Goal: Task Accomplishment & Management: Complete application form

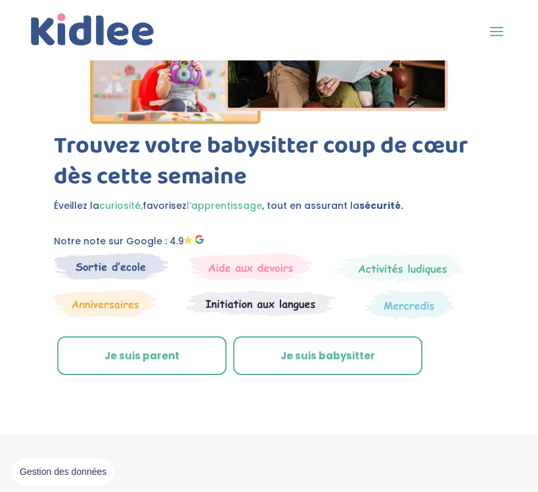
scroll to position [353, 0]
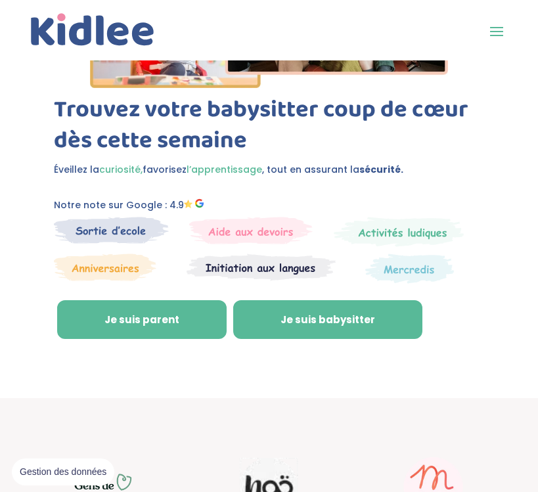
click at [289, 311] on link "Je suis babysitter" at bounding box center [327, 319] width 189 height 39
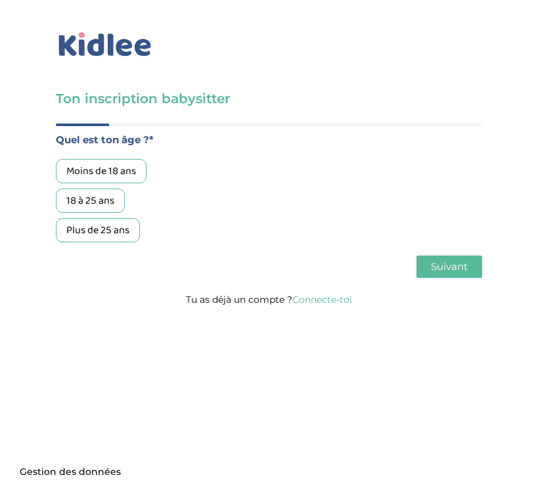
click at [104, 202] on div "18 à 25 ans" at bounding box center [90, 200] width 69 height 24
click at [438, 265] on span "Suivant" at bounding box center [449, 266] width 37 height 12
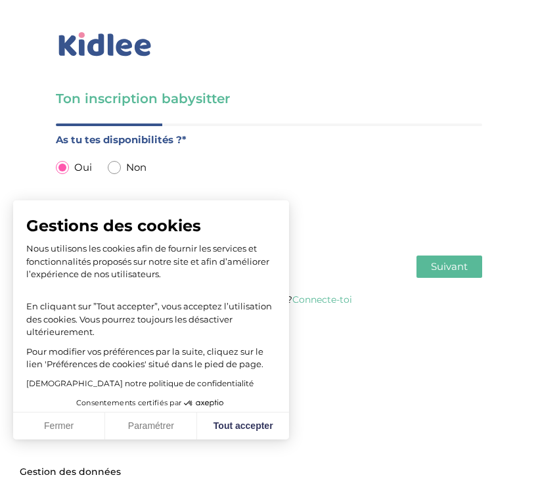
click at [438, 263] on span "Suivant" at bounding box center [449, 266] width 37 height 12
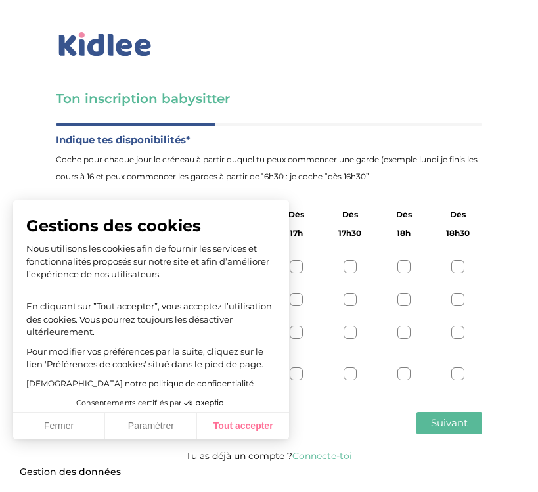
click at [246, 431] on button "Tout accepter" at bounding box center [243, 426] width 92 height 28
checkbox input "true"
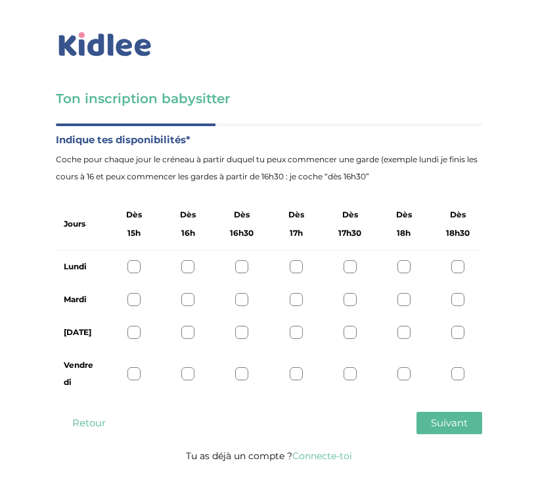
click at [190, 269] on div at bounding box center [187, 266] width 13 height 13
click at [131, 328] on div at bounding box center [133, 332] width 13 height 13
click at [431, 427] on span "Suivant" at bounding box center [449, 422] width 37 height 12
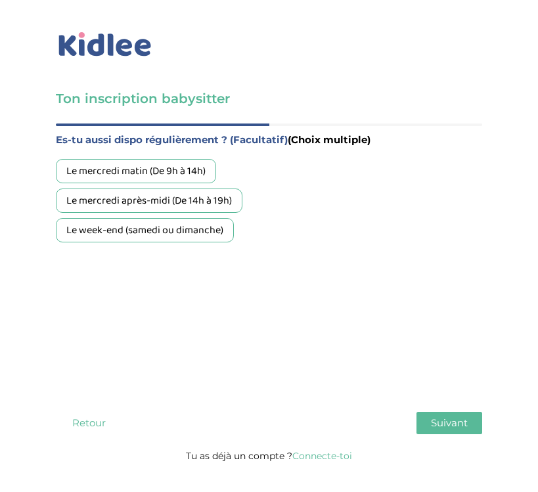
click at [222, 236] on div "Le week-end (samedi ou dimanche)" at bounding box center [145, 230] width 178 height 24
click at [223, 231] on div "Le week-end (samedi ou dimanche)" at bounding box center [145, 230] width 178 height 24
click at [430, 419] on button "Suivant" at bounding box center [449, 423] width 66 height 22
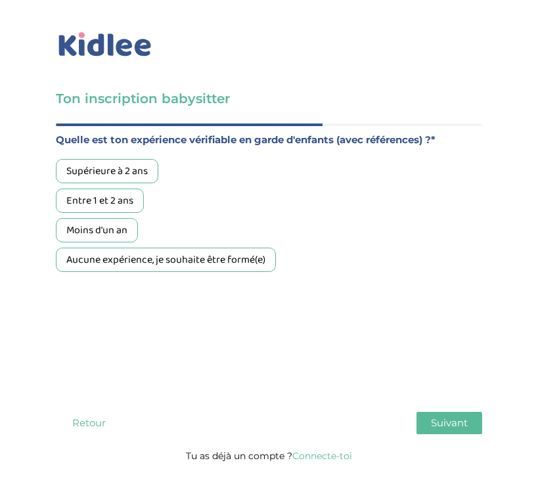
click at [145, 162] on div "Supérieure à 2 ans" at bounding box center [107, 171] width 102 height 24
click at [423, 419] on button "Suivant" at bounding box center [449, 423] width 66 height 22
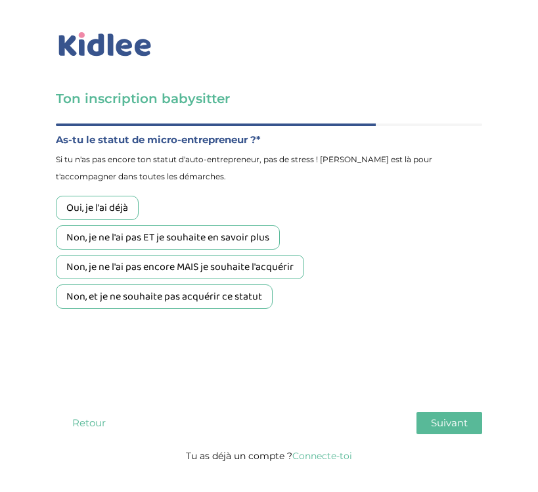
click at [169, 301] on div "Non, et je ne souhaite pas acquérir ce statut" at bounding box center [164, 296] width 217 height 24
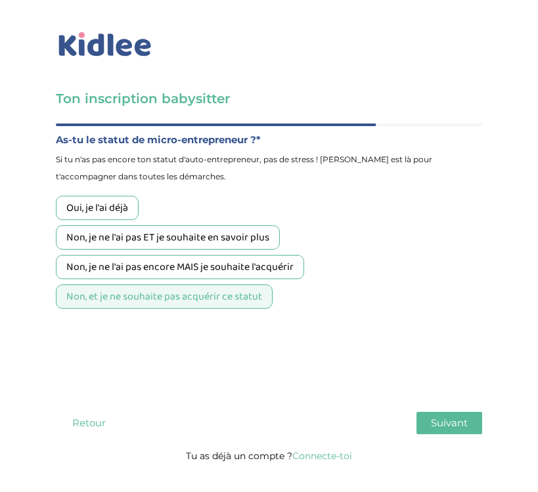
click at [451, 424] on span "Suivant" at bounding box center [449, 422] width 37 height 12
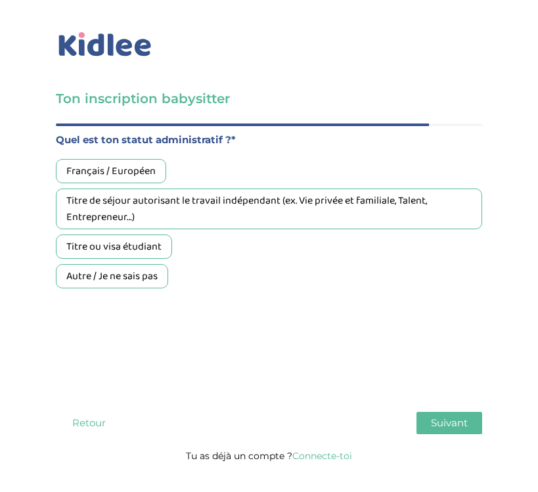
click at [142, 166] on div "Français / Européen" at bounding box center [111, 171] width 110 height 24
click at [451, 412] on button "Suivant" at bounding box center [449, 423] width 66 height 22
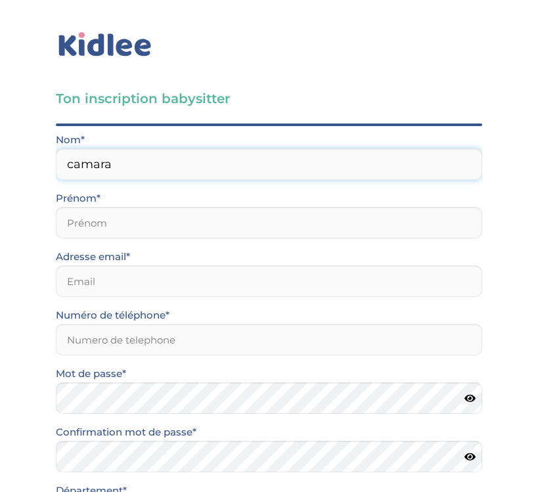
type input "camara"
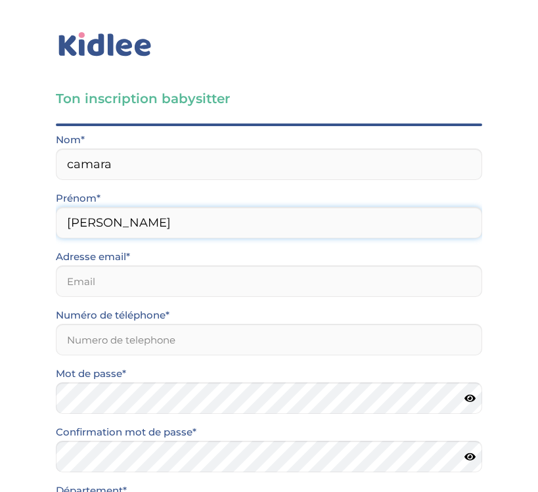
type input "Madeleine"
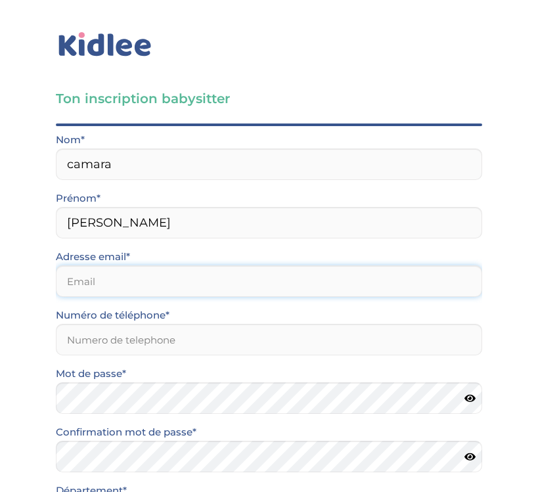
type input "m"
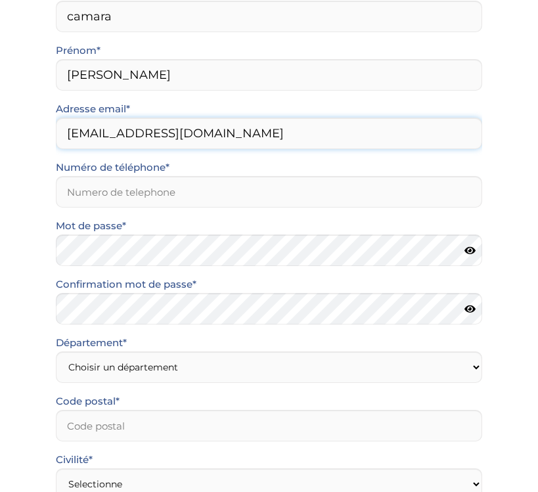
scroll to position [198, 0]
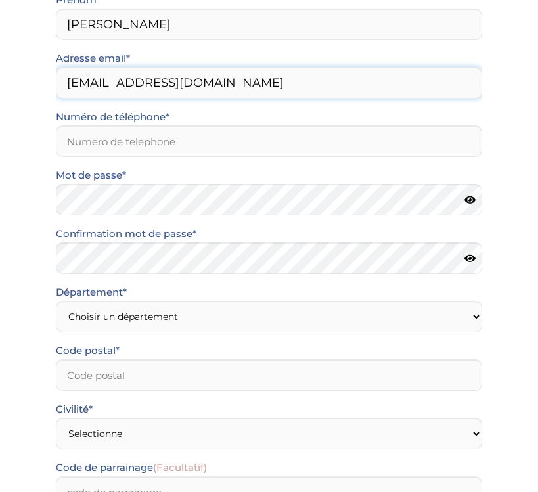
type input "Madeleinecamara@outlook.fr"
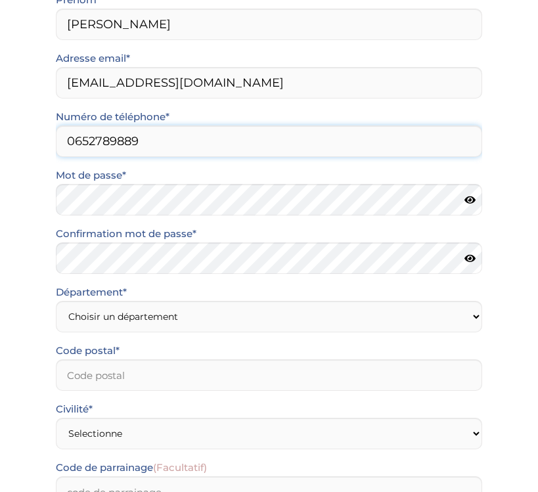
type input "0652789889"
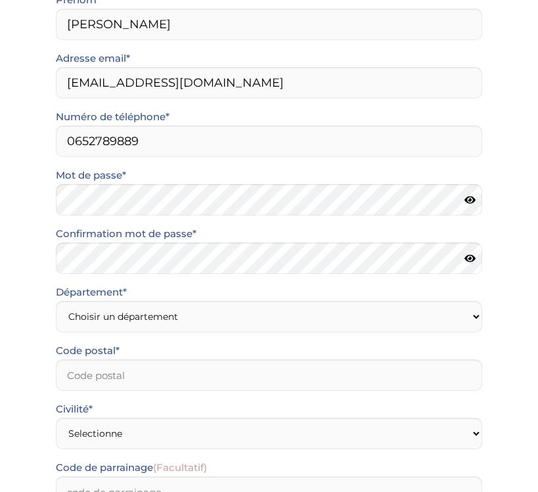
click at [473, 201] on icon at bounding box center [469, 200] width 11 height 10
click at [469, 255] on icon at bounding box center [469, 258] width 11 height 10
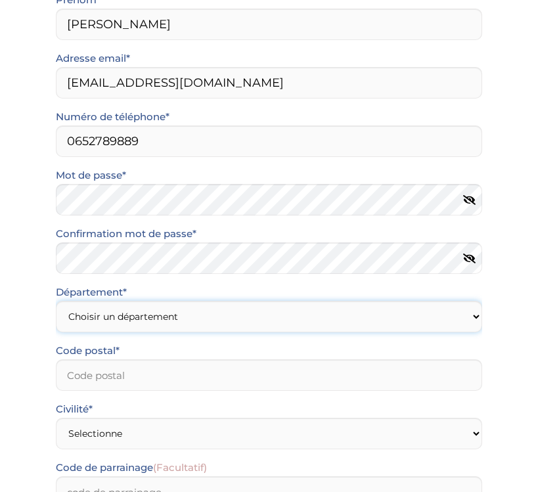
select select "92"
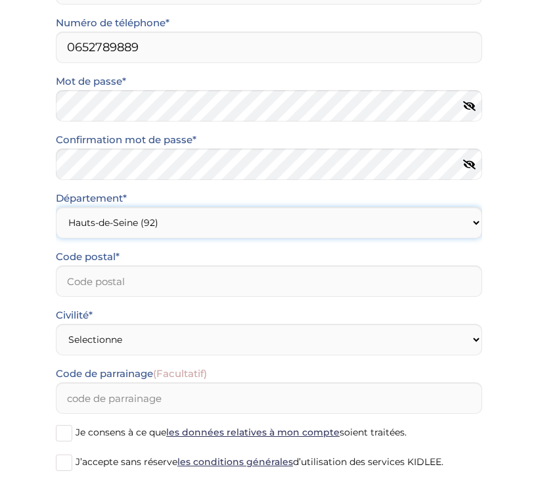
scroll to position [300, 0]
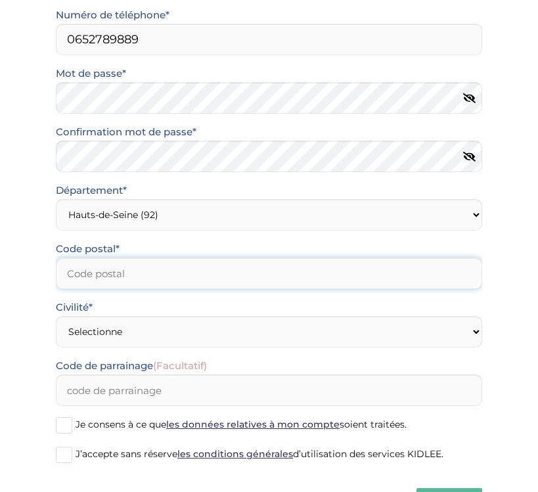
click at [263, 274] on input "Code postal*" at bounding box center [269, 273] width 426 height 32
type input "92700"
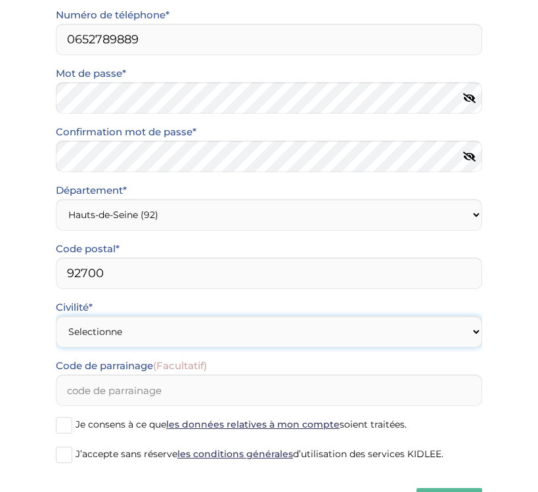
select select "1"
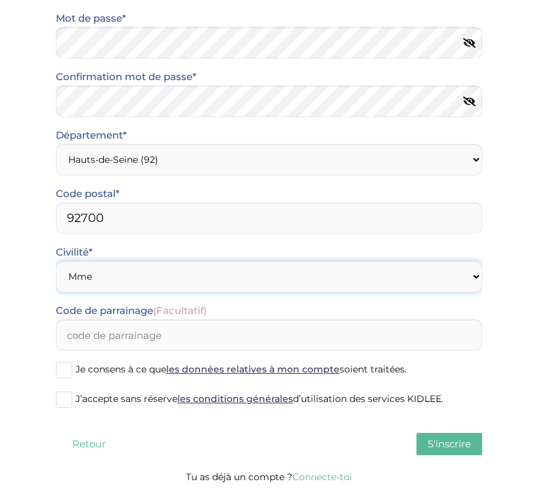
scroll to position [355, 0]
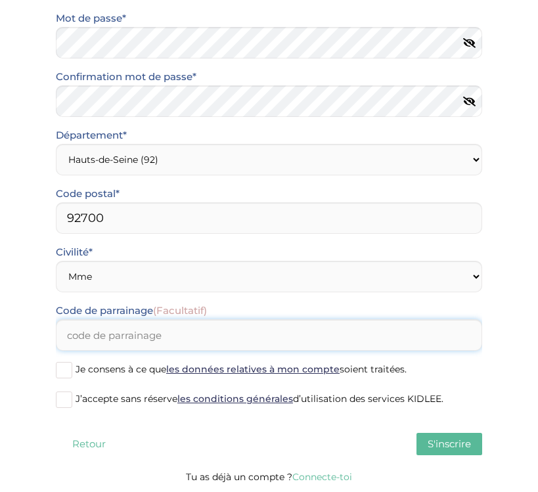
click at [134, 331] on input "Code de parrainage (Facultatif)" at bounding box center [269, 335] width 426 height 32
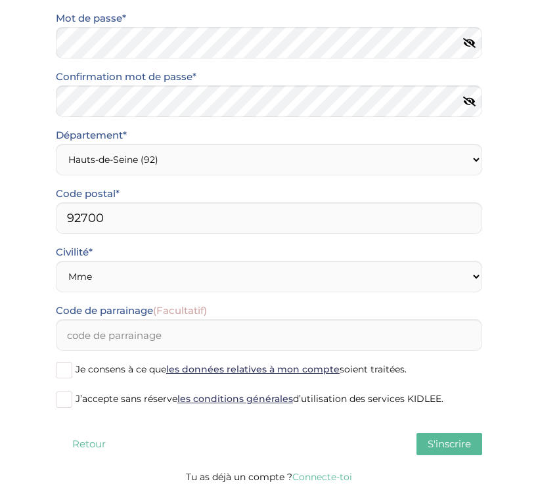
click at [74, 400] on label "J’accepte sans réserve les conditions générales d’utilisation des services KIDL…" at bounding box center [269, 400] width 426 height 20
click at [0, 0] on input "J’accepte sans réserve les conditions générales d’utilisation des services KIDL…" at bounding box center [0, 0] width 0 height 0
click at [73, 375] on label "Je consens à ce que les données relatives à mon compte soient traitées." at bounding box center [269, 370] width 426 height 20
click at [0, 0] on input "Je consens à ce que les données relatives à mon compte soient traitées." at bounding box center [0, 0] width 0 height 0
click at [438, 439] on span "S'inscrire" at bounding box center [448, 443] width 43 height 12
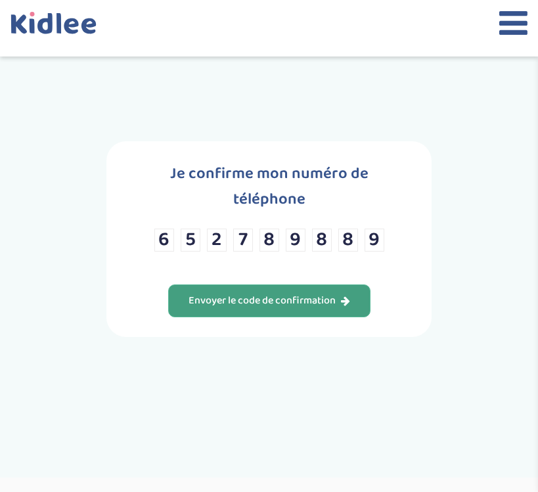
click at [308, 308] on div "Envoyer le code de confirmation" at bounding box center [268, 300] width 161 height 15
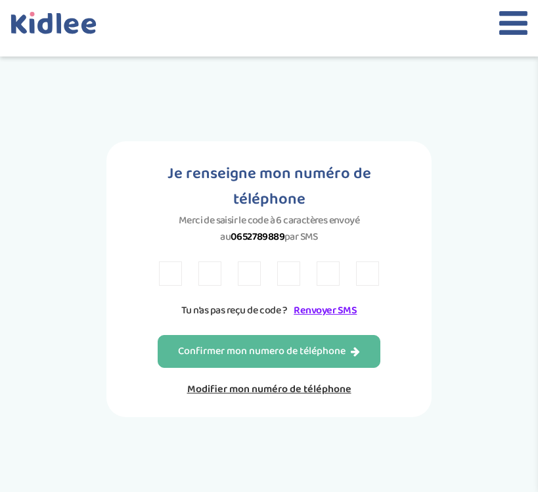
click at [159, 286] on input "text" at bounding box center [170, 273] width 23 height 24
type input "9"
type input "2"
type input "8"
type input "V"
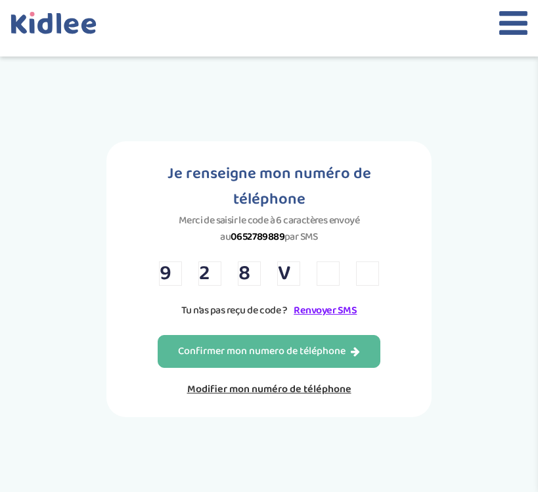
type input "k"
type input "m"
type input "K"
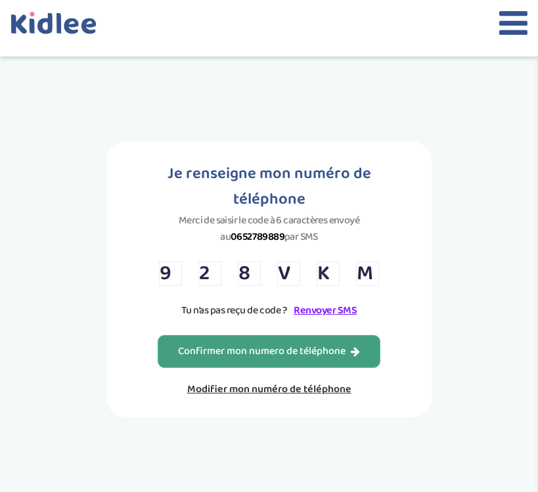
type input "M"
click at [214, 356] on div "Confirmer mon numero de téléphone" at bounding box center [269, 351] width 182 height 15
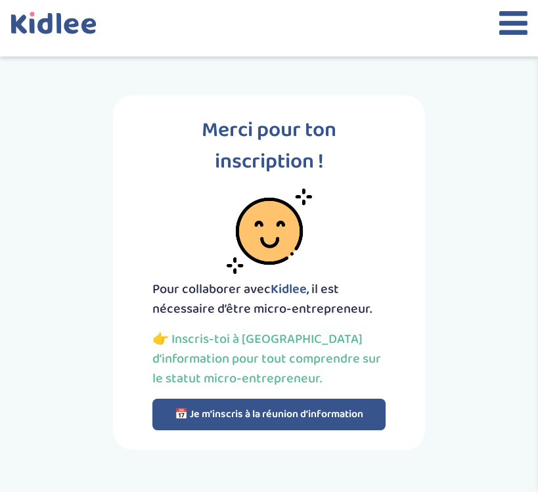
click at [255, 415] on button "📅 Je m’inscris à la réunion d’information" at bounding box center [268, 414] width 233 height 32
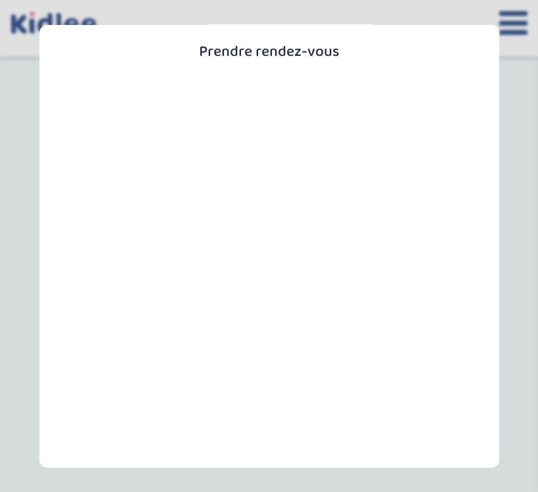
scroll to position [107, 0]
click at [490, 104] on div "Prendre rendez-vous Fermer" at bounding box center [268, 245] width 459 height 442
click at [514, 106] on section "Prendre rendez-vous Fermer" at bounding box center [269, 246] width 538 height 492
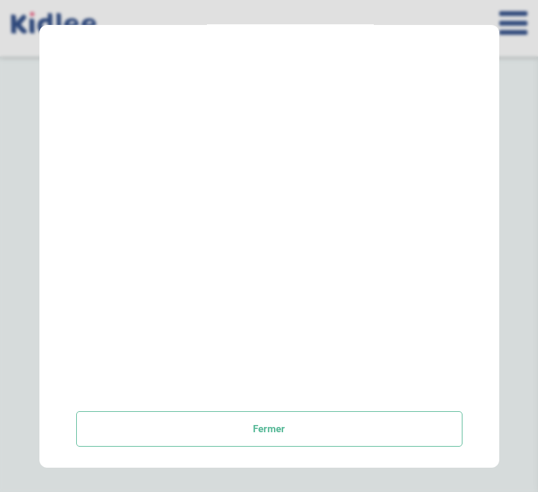
scroll to position [225, 0]
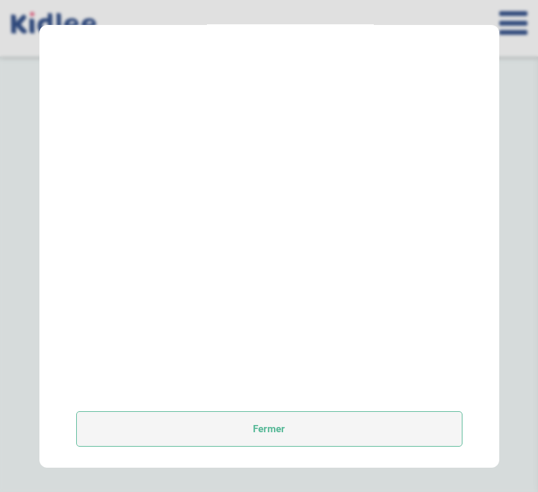
click at [298, 425] on button "Fermer" at bounding box center [269, 428] width 386 height 35
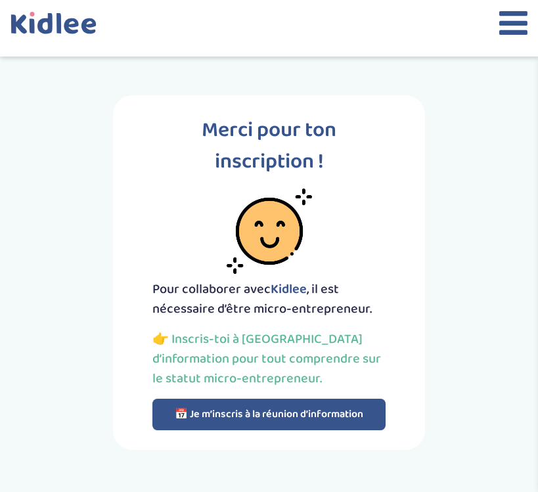
scroll to position [0, 0]
click at [515, 37] on icon at bounding box center [513, 23] width 28 height 33
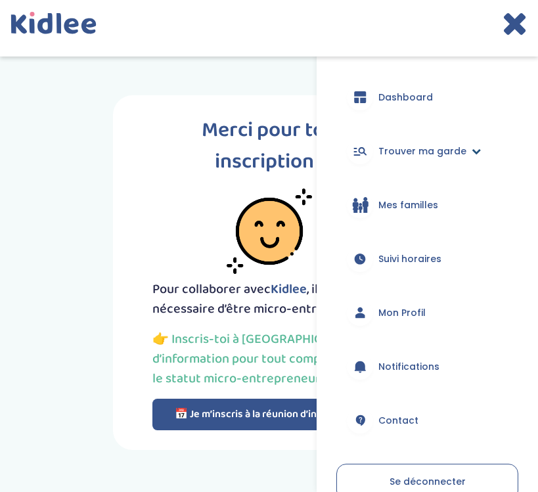
click at [429, 146] on span "Trouver ma garde" at bounding box center [422, 151] width 88 height 14
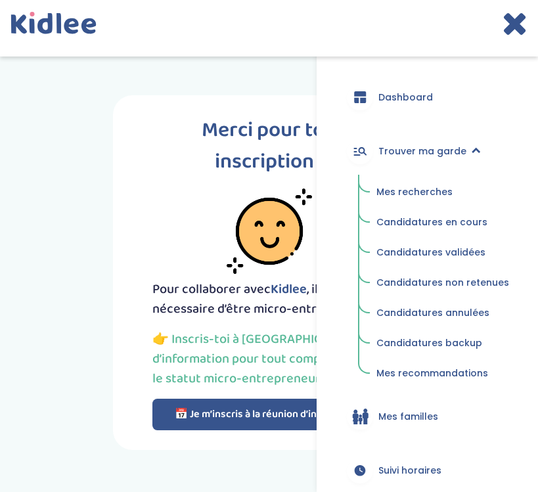
click at [433, 189] on span "Mes recherches" at bounding box center [414, 191] width 76 height 13
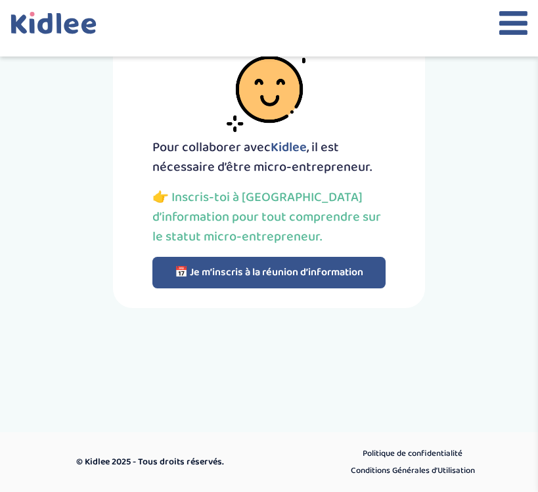
scroll to position [142, 0]
click at [524, 24] on icon at bounding box center [513, 23] width 28 height 33
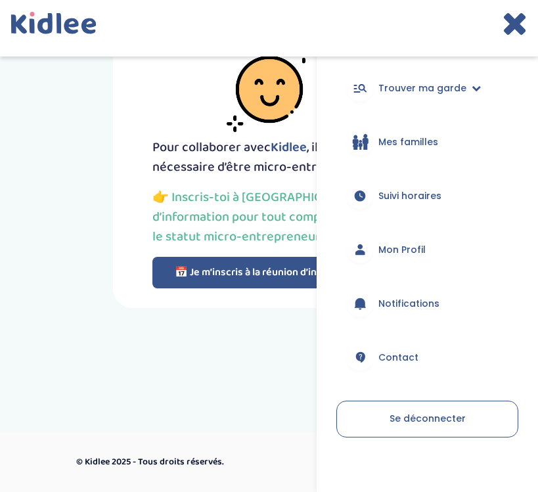
scroll to position [68, 0]
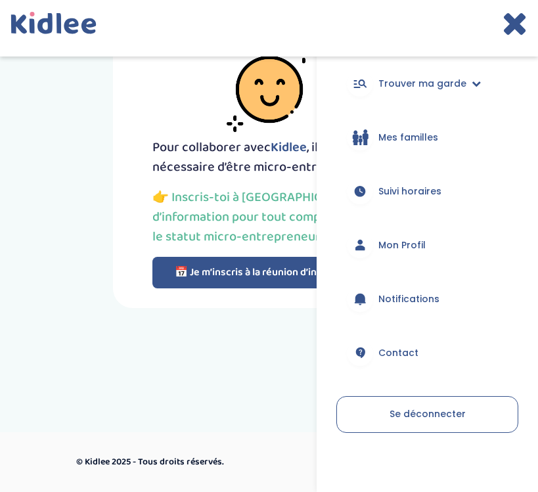
click at [425, 244] on span "Mon Profil" at bounding box center [401, 245] width 47 height 14
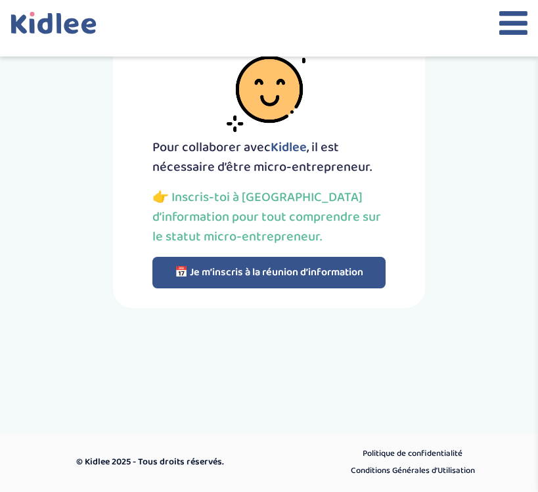
scroll to position [142, 0]
click at [512, 26] on icon at bounding box center [513, 23] width 28 height 33
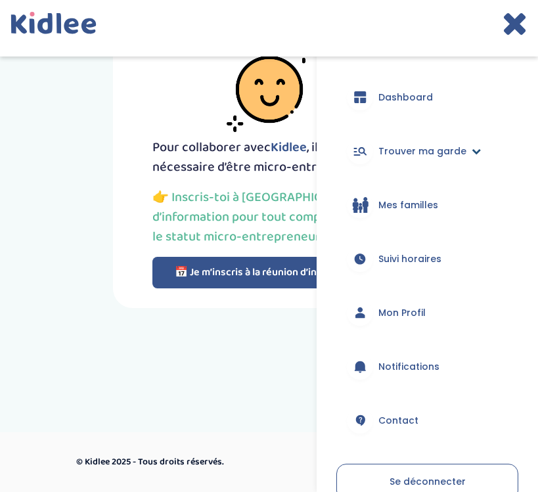
click at [464, 151] on span "Trouver ma garde" at bounding box center [422, 151] width 88 height 14
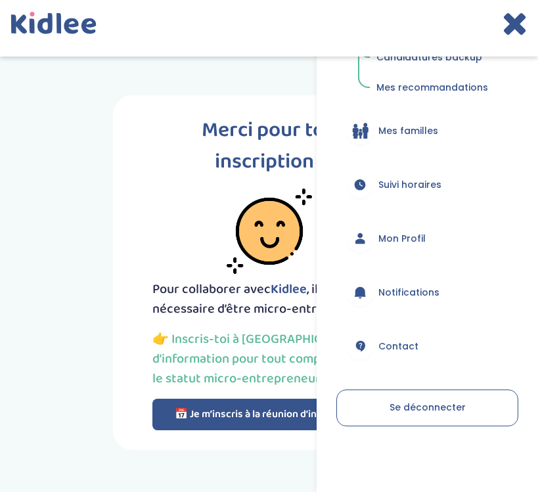
scroll to position [286, 0]
click at [414, 234] on span "Mon Profil" at bounding box center [401, 239] width 47 height 14
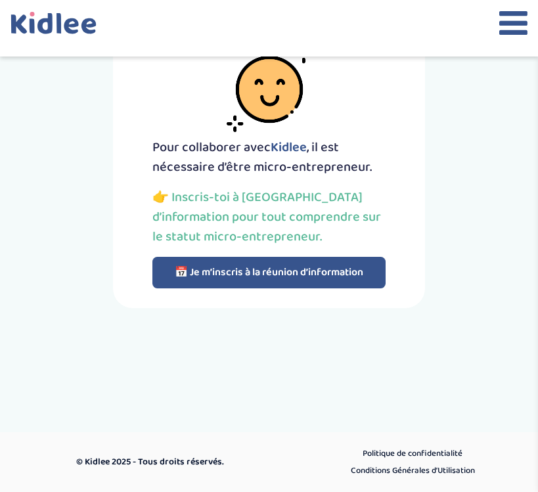
scroll to position [142, 0]
click at [360, 291] on div "Merci pour ton inscription ! Pour collaborer avec [PERSON_NAME] , il est nécess…" at bounding box center [269, 130] width 312 height 354
click at [364, 279] on button "📅 Je m’inscris à la réunion d’information" at bounding box center [268, 273] width 233 height 32
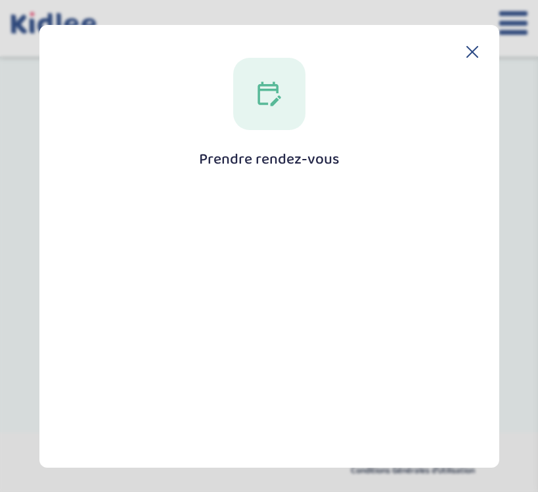
click at [467, 54] on icon at bounding box center [472, 51] width 12 height 12
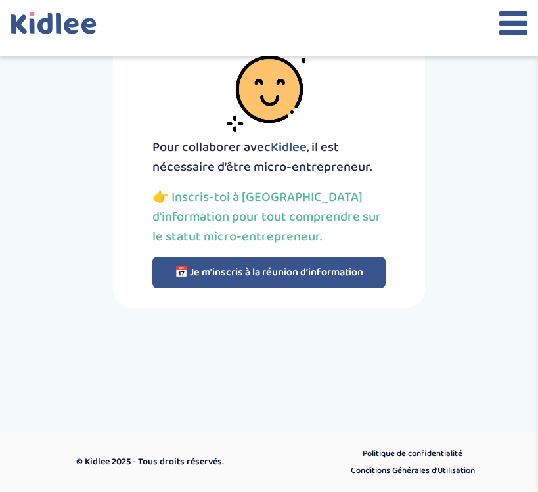
click at [516, 14] on icon at bounding box center [513, 23] width 28 height 33
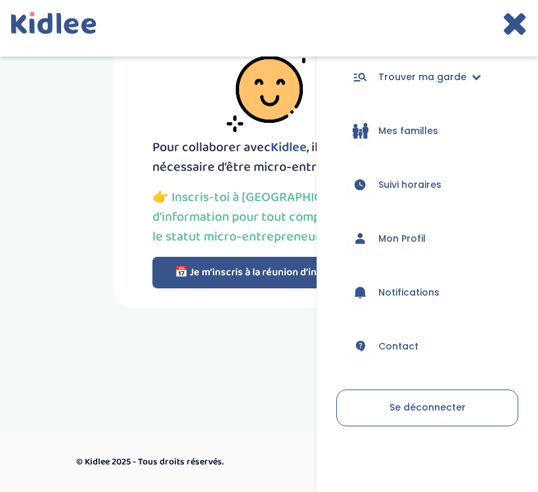
scroll to position [74, 0]
click at [410, 252] on link "Mon Profil" at bounding box center [427, 238] width 182 height 47
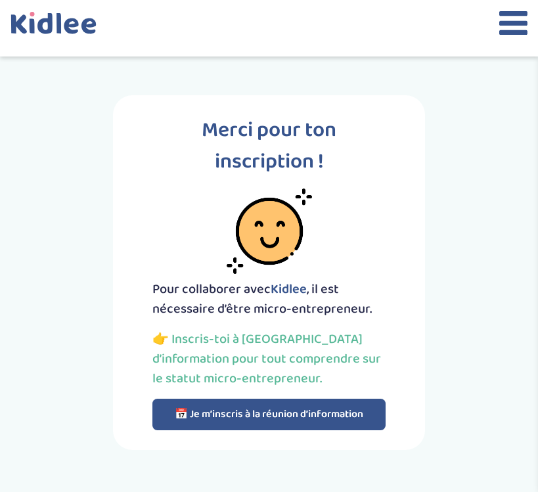
click at [517, 24] on icon at bounding box center [513, 23] width 28 height 33
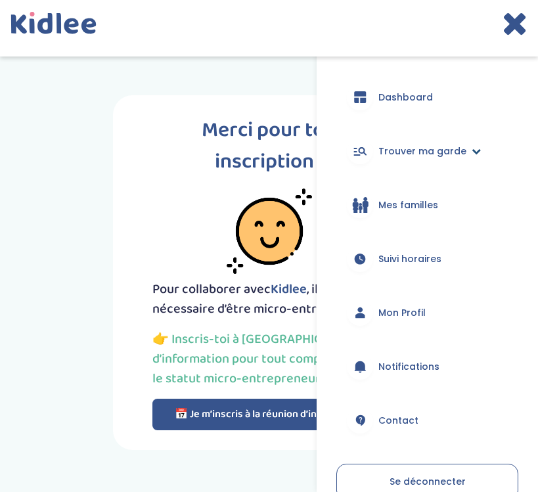
click at [440, 150] on span "Trouver ma garde" at bounding box center [422, 151] width 88 height 14
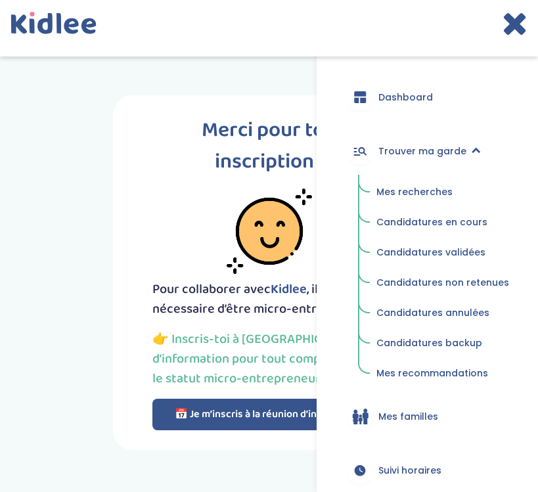
click at [436, 221] on span "Candidatures en cours" at bounding box center [431, 221] width 111 height 13
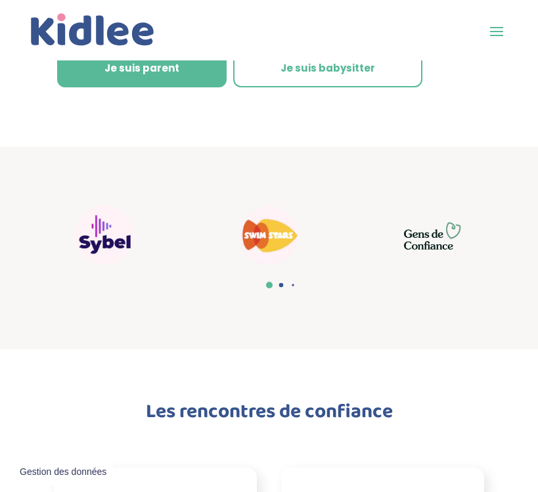
scroll to position [635, 0]
